Goal: Navigation & Orientation: Go to known website

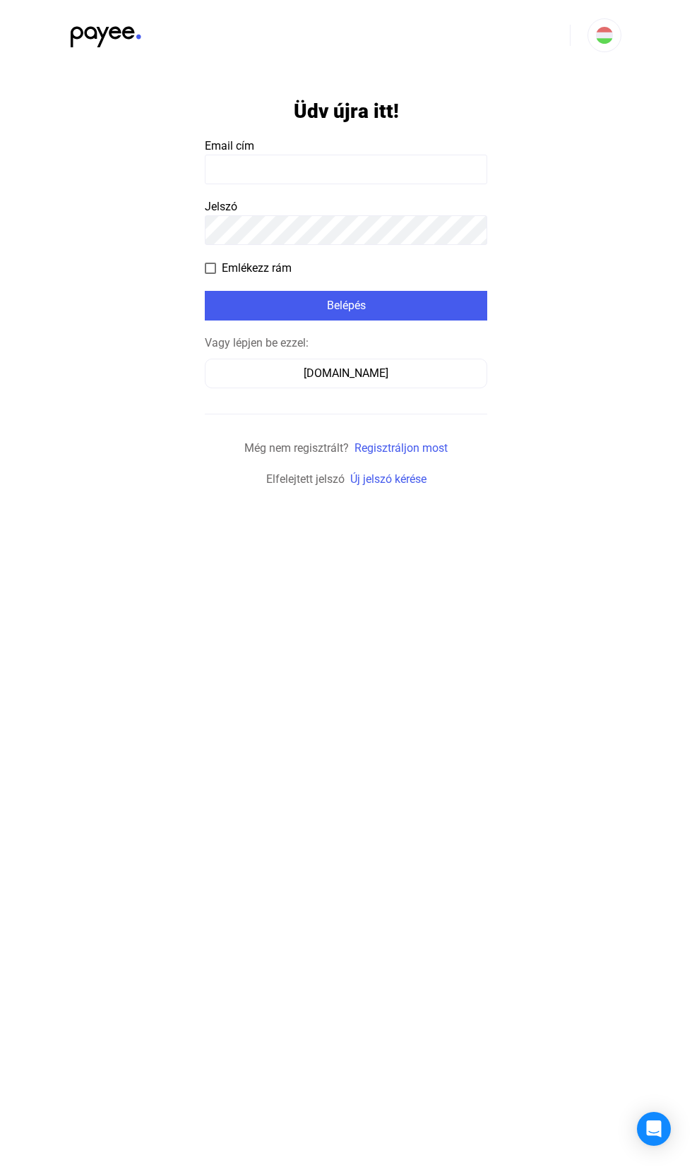
click at [370, 376] on div "[DOMAIN_NAME]" at bounding box center [346, 373] width 273 height 17
